Goal: Book appointment/travel/reservation

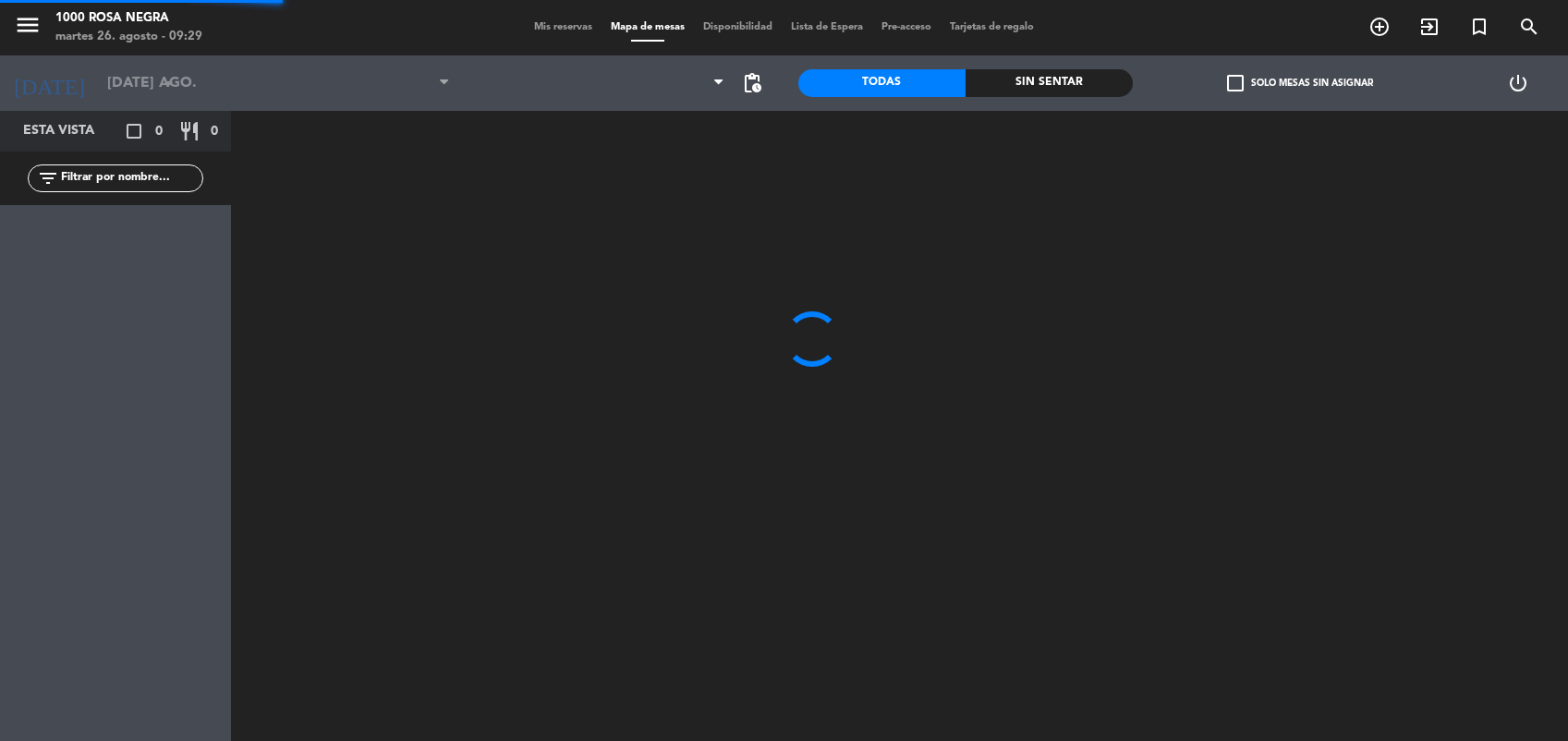
type input "mié. [DATE]"
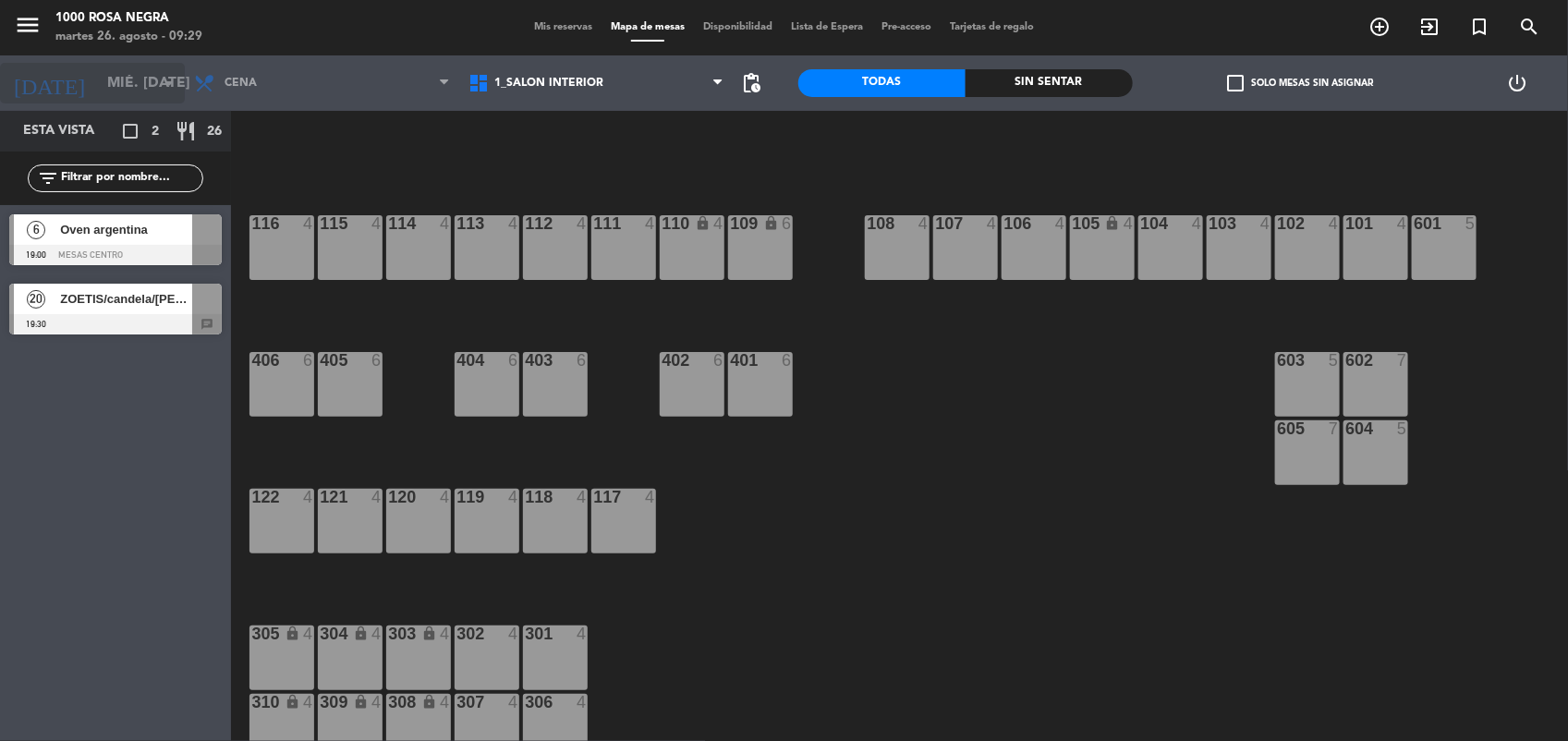
click at [168, 90] on icon "arrow_drop_down" at bounding box center [169, 83] width 22 height 22
click at [166, 81] on icon "arrow_drop_down" at bounding box center [169, 83] width 22 height 22
click at [134, 490] on div "Esta vista crop_square 2 restaurant 26 filter_list 6 Oven argentina 19:00 MESAS…" at bounding box center [115, 425] width 231 height 630
click at [416, 166] on div at bounding box center [851, 146] width 1240 height 71
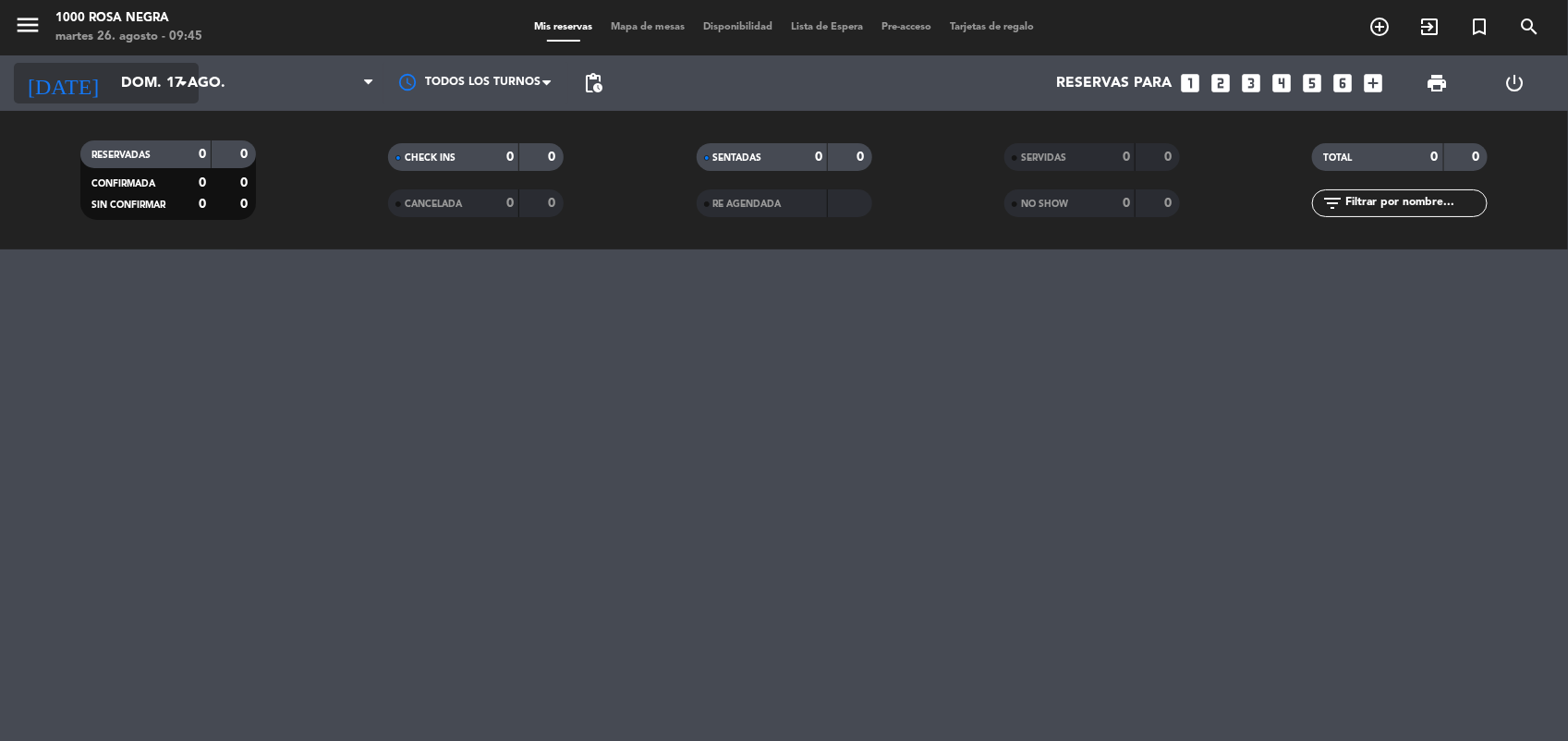
click at [177, 80] on icon "arrow_drop_down" at bounding box center [182, 83] width 22 height 22
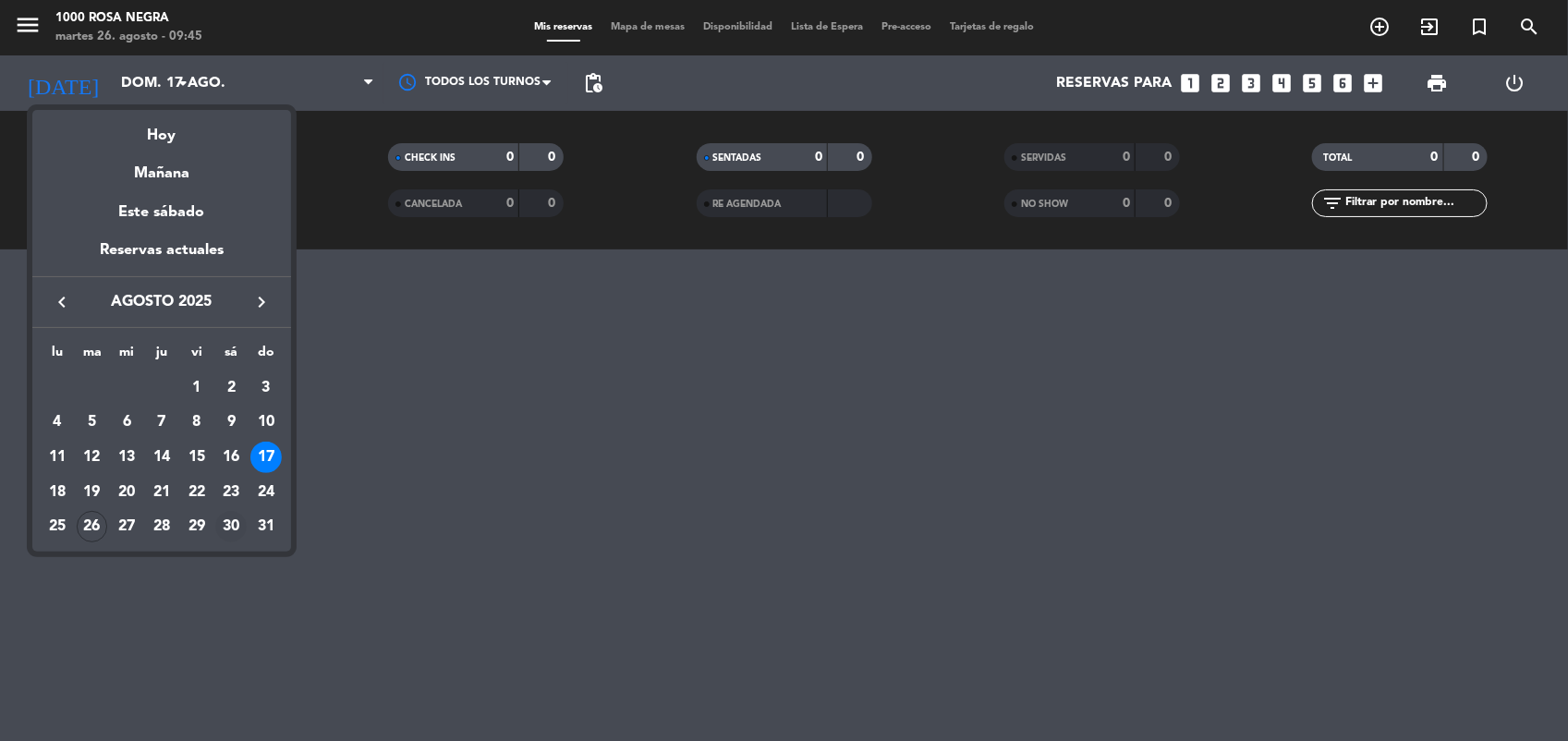
click at [228, 514] on div "30" at bounding box center [231, 526] width 31 height 31
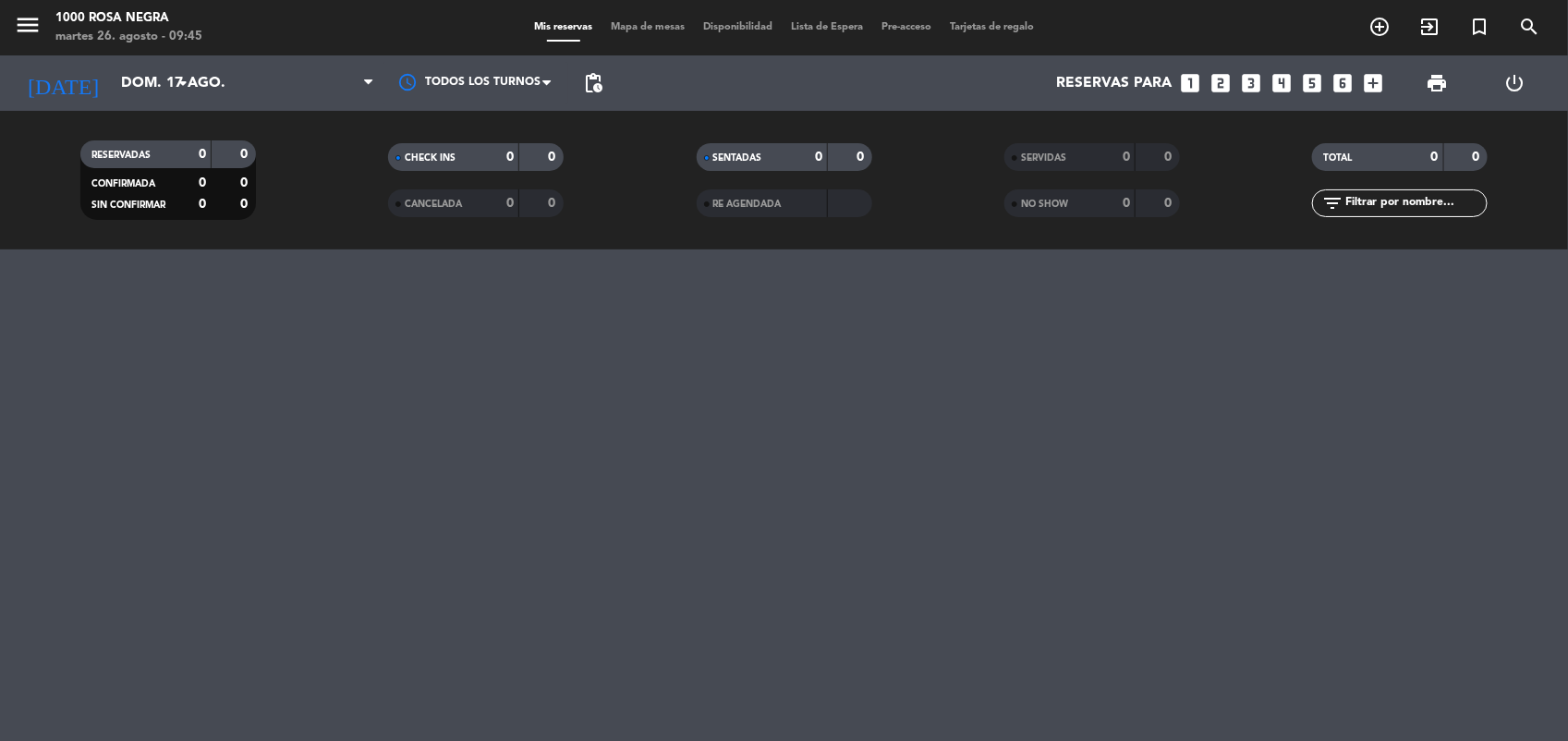
type input "sáb. 30 ago."
click at [287, 86] on span at bounding box center [291, 83] width 185 height 41
click at [356, 89] on span at bounding box center [291, 83] width 185 height 41
drag, startPoint x: 356, startPoint y: 89, endPoint x: 370, endPoint y: 89, distance: 14.0
click at [370, 89] on span at bounding box center [291, 83] width 185 height 41
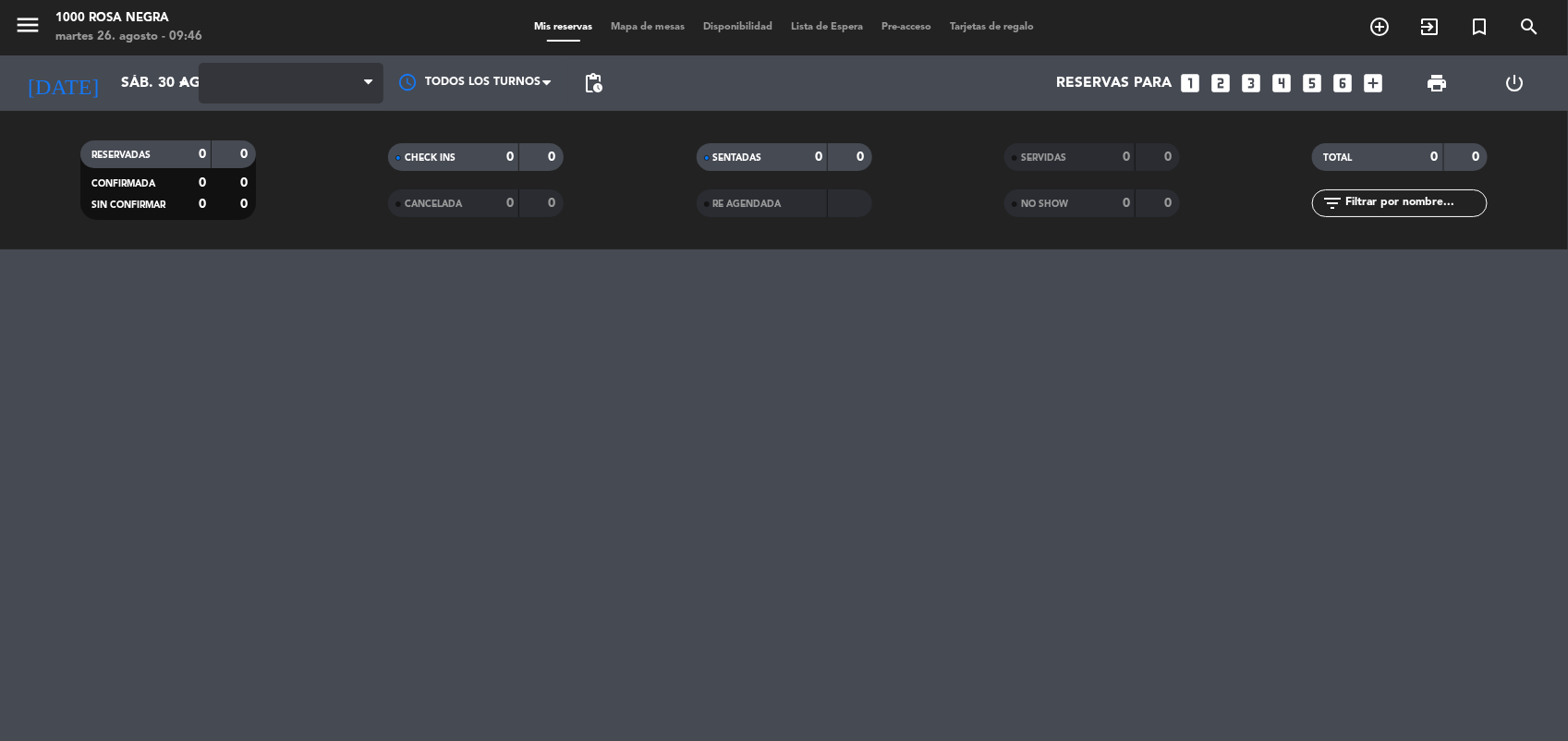
click at [370, 89] on icon at bounding box center [368, 83] width 9 height 15
click at [354, 61] on div at bounding box center [291, 83] width 185 height 55
